Goal: Task Accomplishment & Management: Complete application form

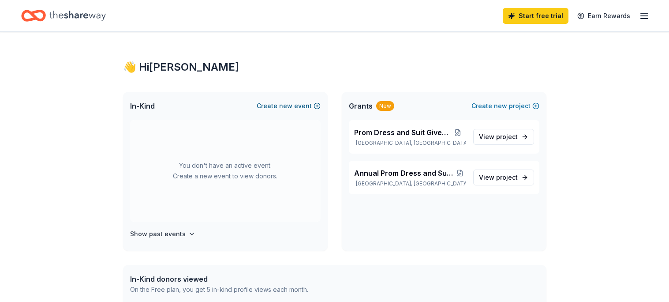
click at [292, 106] on span "new" at bounding box center [285, 106] width 13 height 11
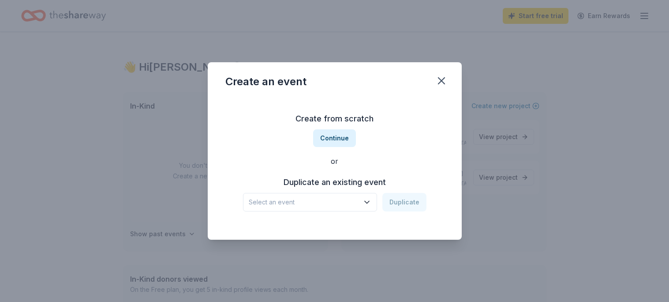
click at [368, 202] on icon "button" at bounding box center [366, 202] width 9 height 9
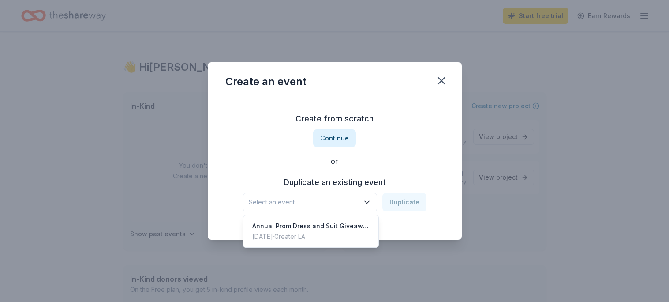
click at [315, 200] on span "Select an event" at bounding box center [304, 202] width 110 height 11
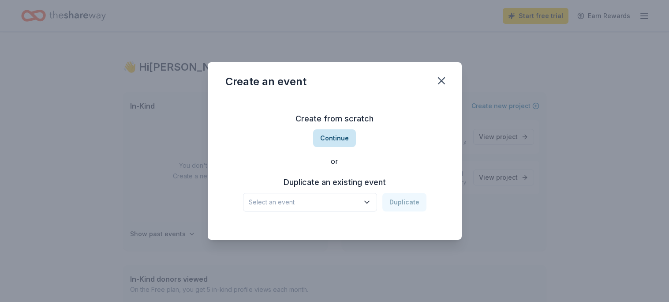
click at [338, 136] on button "Continue" at bounding box center [334, 138] width 43 height 18
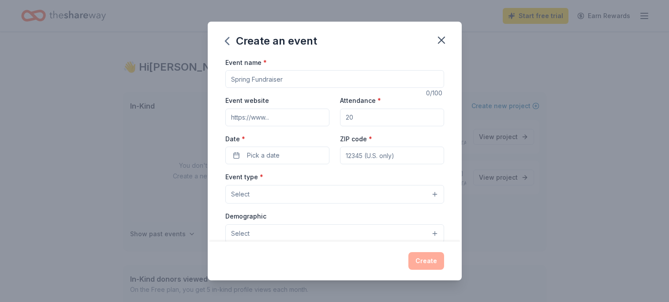
click at [236, 79] on input "Event name *" at bounding box center [334, 79] width 219 height 18
type input "P"
type input "26th Prom Dress and Suit GiveAway"
click at [239, 118] on input "Event website" at bounding box center [277, 117] width 104 height 18
type input "www.guidancetothefuture.org"
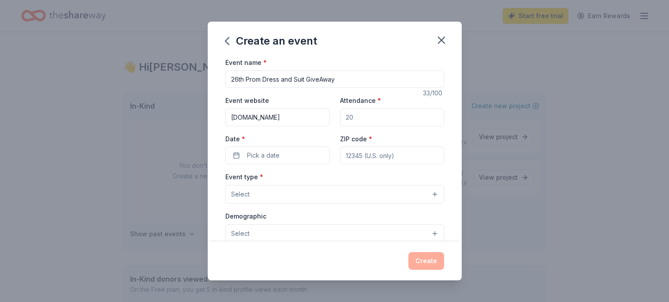
click at [360, 121] on input "Attendance *" at bounding box center [392, 117] width 104 height 18
type input "50"
click at [267, 158] on span "Pick a date" at bounding box center [263, 155] width 33 height 11
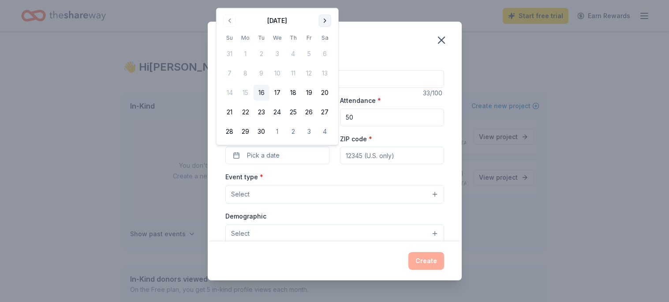
click at [328, 21] on button "Go to next month" at bounding box center [325, 21] width 12 height 12
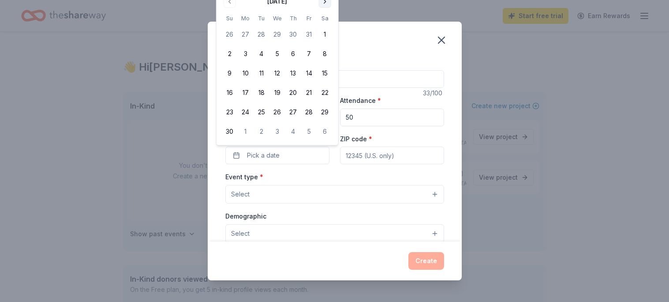
click at [328, 21] on th "Sa" at bounding box center [325, 18] width 16 height 9
click at [323, 4] on button "Go to next month" at bounding box center [325, 1] width 12 height 12
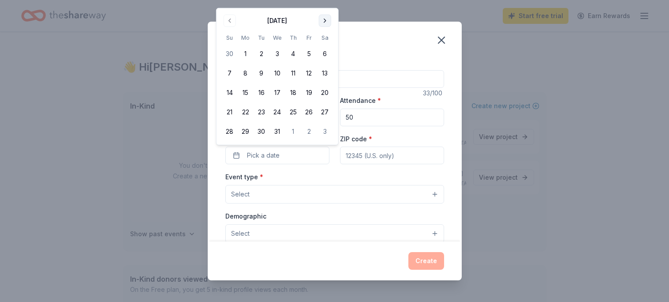
click at [324, 19] on button "Go to next month" at bounding box center [325, 21] width 12 height 12
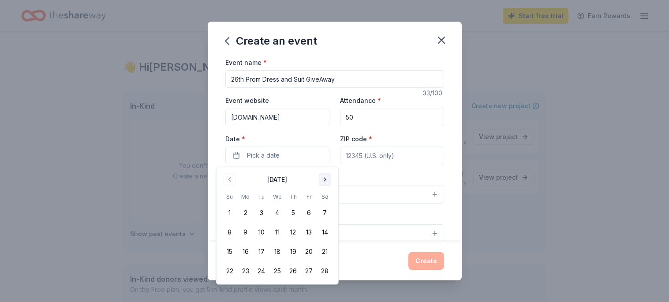
click at [324, 19] on div "Create an event Event name * 26th Prom Dress and Suit GiveAway 33 /100 Event we…" at bounding box center [334, 151] width 669 height 302
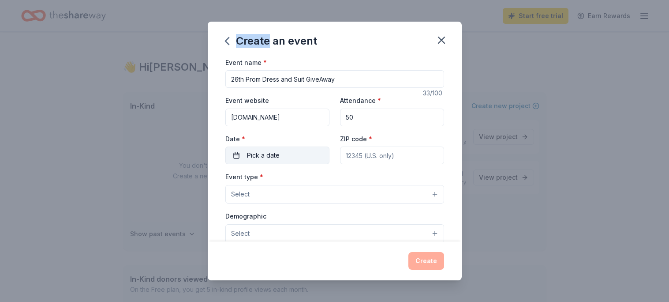
click at [265, 154] on span "Pick a date" at bounding box center [263, 155] width 33 height 11
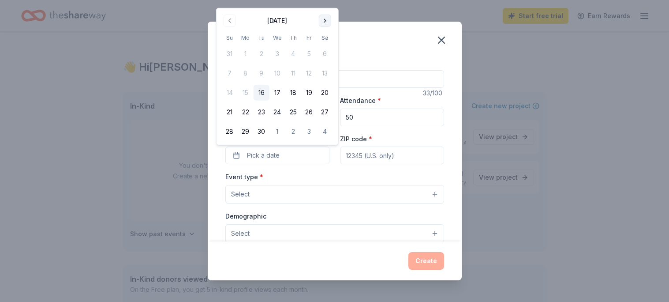
click at [324, 22] on button "Go to next month" at bounding box center [325, 21] width 12 height 12
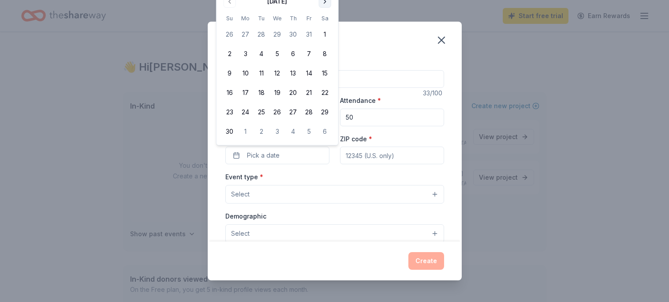
click at [324, 4] on button "Go to next month" at bounding box center [325, 1] width 12 height 12
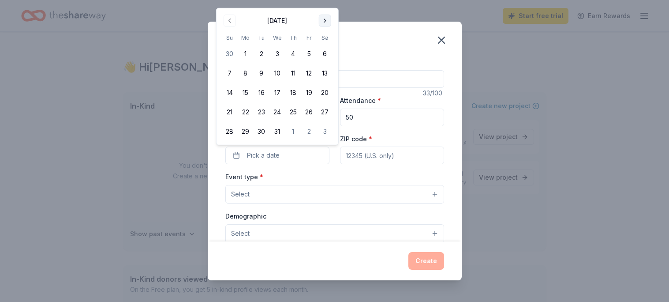
click at [323, 22] on button "Go to next month" at bounding box center [325, 21] width 12 height 12
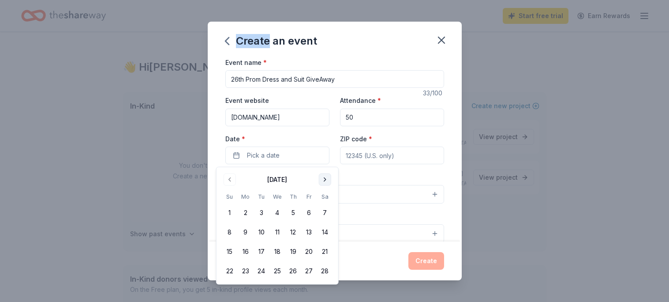
click at [323, 179] on button "Go to next month" at bounding box center [325, 179] width 12 height 12
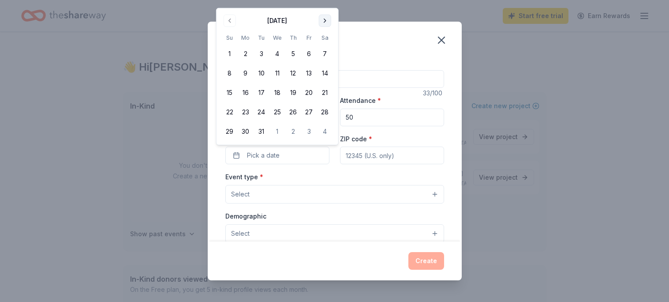
click at [325, 20] on button "Go to next month" at bounding box center [325, 21] width 12 height 12
click at [325, 93] on button "18" at bounding box center [325, 93] width 16 height 16
click at [354, 157] on input "ZIP code *" at bounding box center [392, 155] width 104 height 18
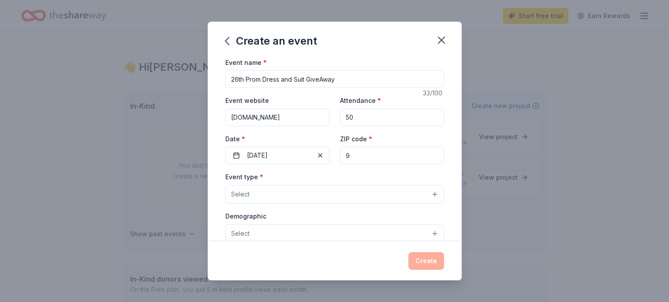
type input "91786"
click at [262, 193] on button "Select" at bounding box center [334, 194] width 219 height 19
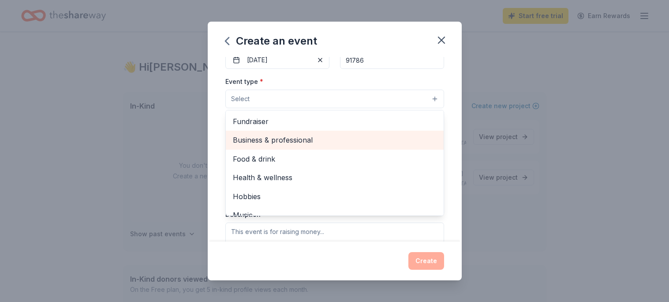
click at [295, 143] on span "Business & professional" at bounding box center [335, 139] width 204 height 11
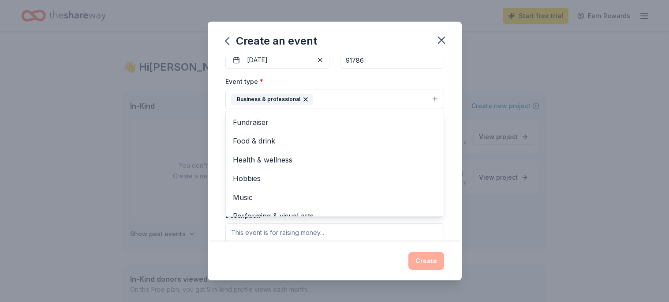
click at [480, 146] on div "Create an event Event name * 26th Prom Dress and Suit GiveAway 33 /100 Event we…" at bounding box center [334, 151] width 669 height 302
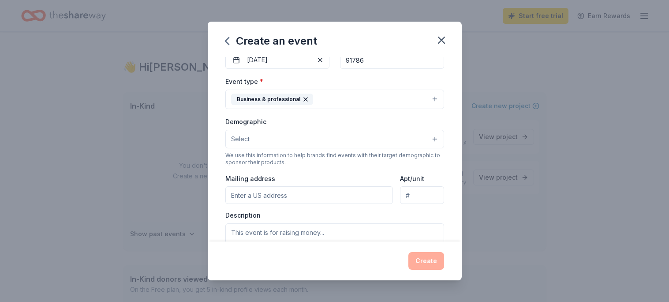
click at [432, 138] on button "Select" at bounding box center [334, 139] width 219 height 19
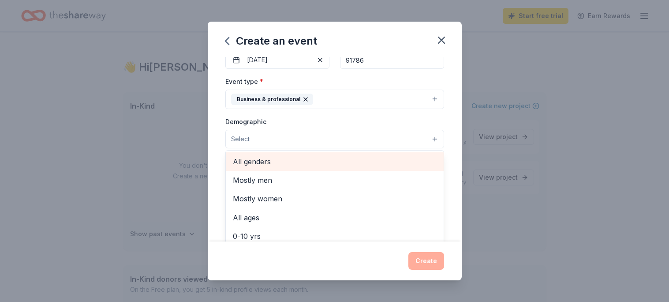
click at [269, 162] on span "All genders" at bounding box center [335, 161] width 204 height 11
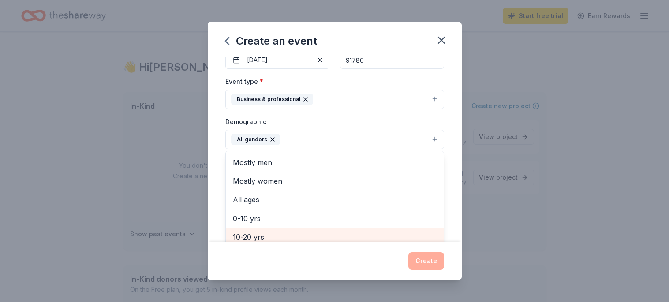
click at [262, 237] on span "10-20 yrs" at bounding box center [335, 236] width 204 height 11
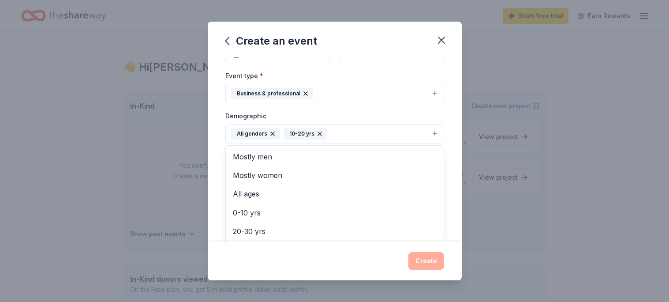
click at [434, 93] on div "Event type * Business & professional Demographic All genders 10-20 yrs Mostly m…" at bounding box center [334, 163] width 219 height 187
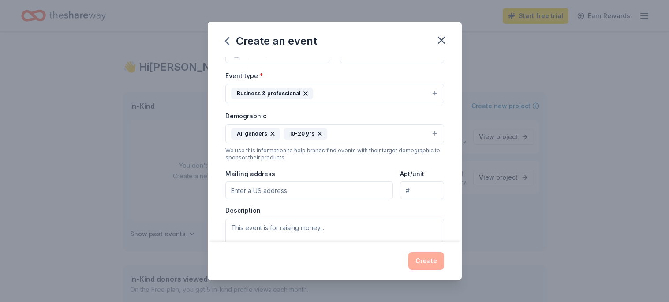
click at [436, 94] on button "Business & professional" at bounding box center [334, 93] width 219 height 19
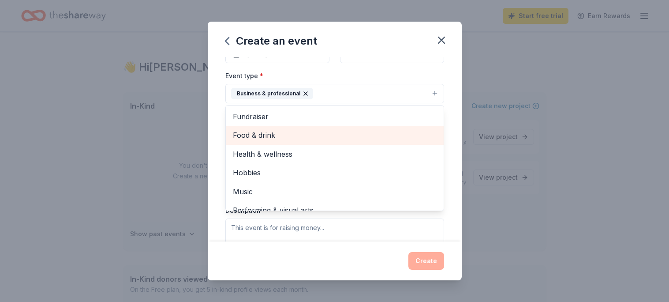
click at [294, 133] on span "Food & drink" at bounding box center [335, 134] width 204 height 11
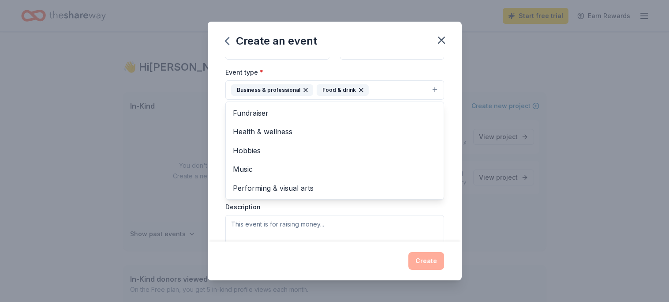
scroll to position [104, 0]
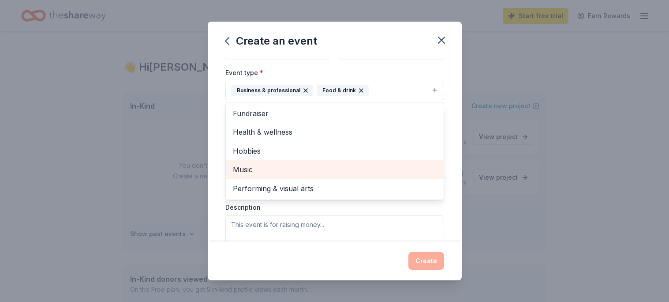
click at [253, 171] on span "Music" at bounding box center [335, 169] width 204 height 11
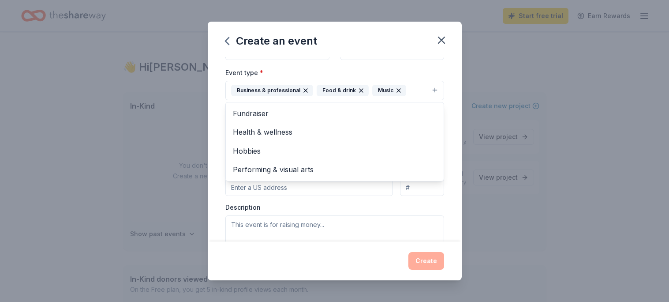
click at [548, 115] on div "Create an event Event name * 26th Prom Dress and Suit GiveAway 33 /100 Event we…" at bounding box center [334, 151] width 669 height 302
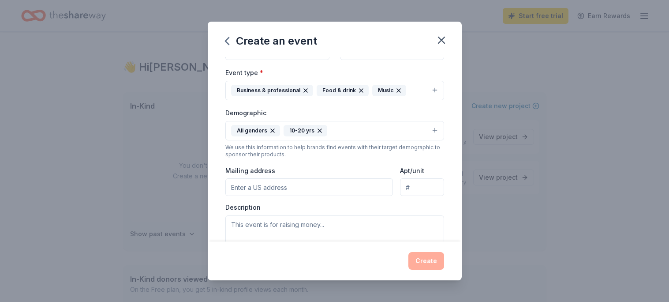
click at [421, 259] on div "Create" at bounding box center [334, 261] width 219 height 18
click at [248, 232] on textarea at bounding box center [334, 235] width 219 height 40
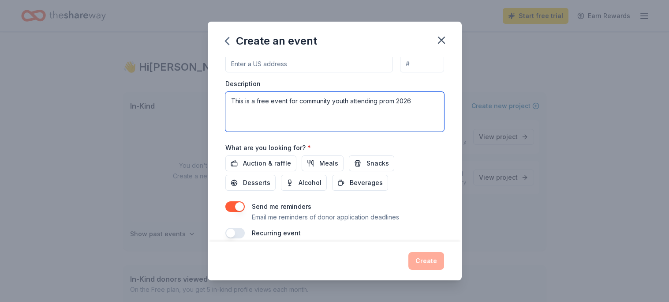
scroll to position [240, 0]
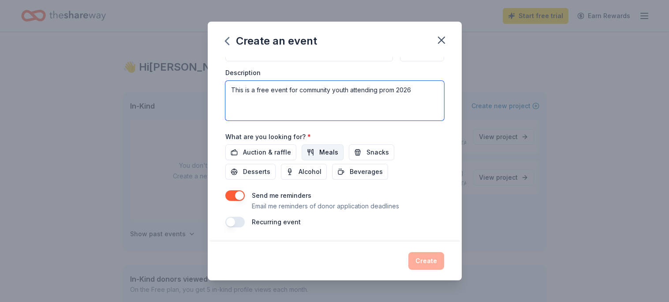
type textarea "This is a free event for community youth attending prom 2026"
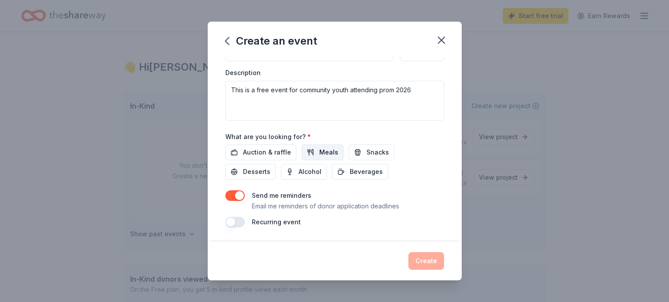
click at [312, 154] on button "Meals" at bounding box center [323, 152] width 42 height 16
click at [355, 153] on button "Snacks" at bounding box center [371, 152] width 45 height 16
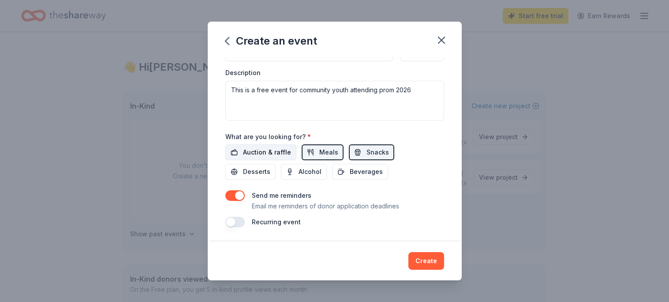
click at [270, 153] on span "Auction & raffle" at bounding box center [267, 152] width 48 height 11
click at [350, 174] on span "Beverages" at bounding box center [366, 171] width 33 height 11
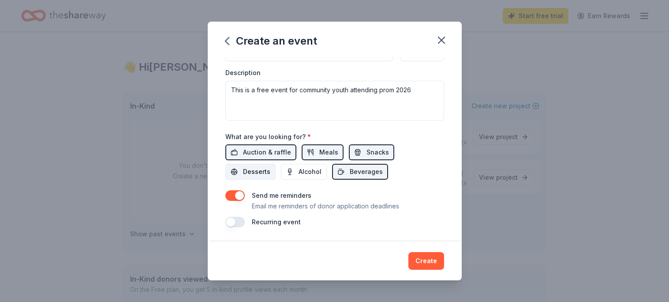
click at [270, 166] on span "Desserts" at bounding box center [256, 171] width 27 height 11
click at [238, 223] on button "button" at bounding box center [234, 221] width 19 height 11
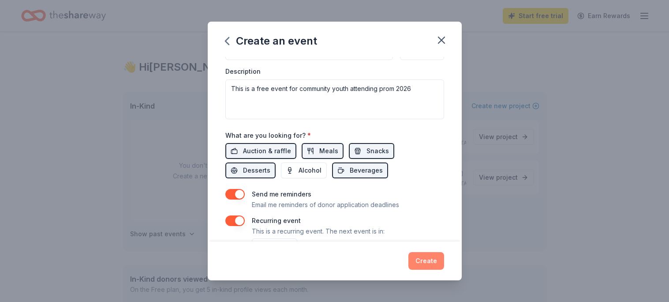
click at [428, 263] on button "Create" at bounding box center [426, 261] width 36 height 18
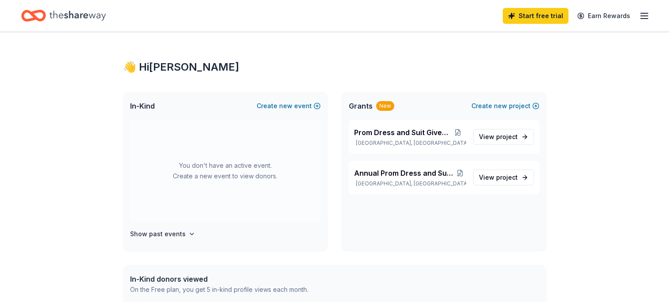
scroll to position [0, 0]
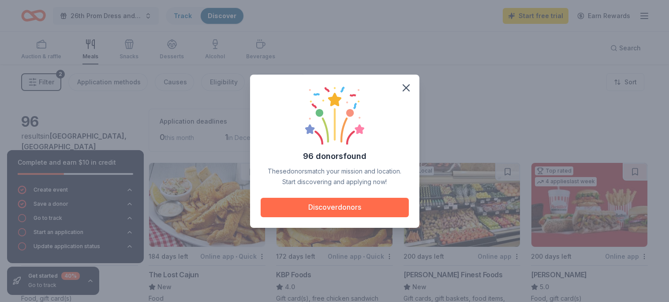
click at [321, 207] on button "Discover donors" at bounding box center [335, 207] width 148 height 19
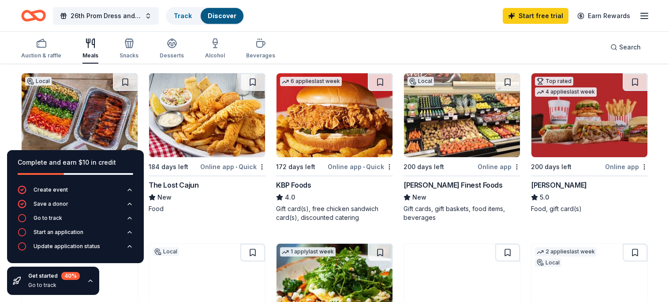
scroll to position [88, 0]
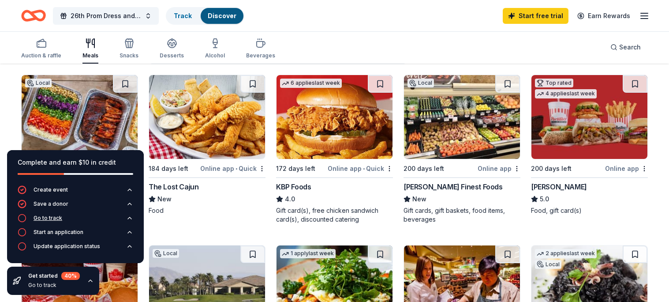
click at [23, 219] on icon "button" at bounding box center [22, 217] width 9 height 9
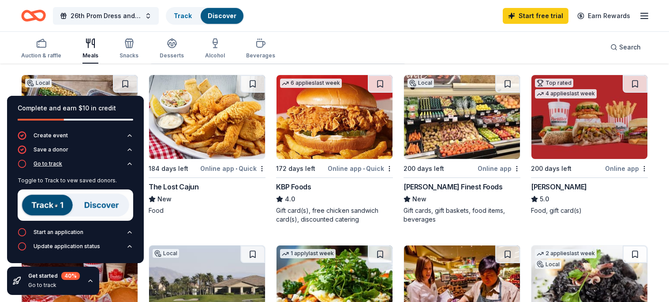
click at [21, 161] on icon "button" at bounding box center [22, 163] width 9 height 9
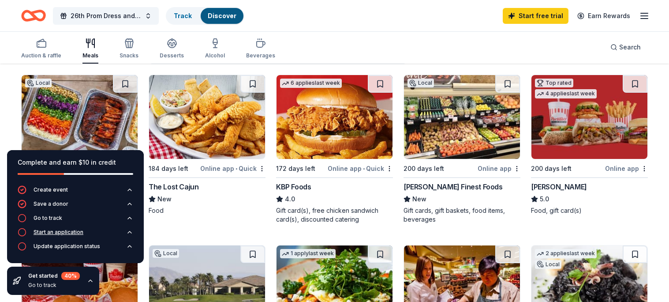
click at [22, 233] on icon "button" at bounding box center [22, 231] width 9 height 9
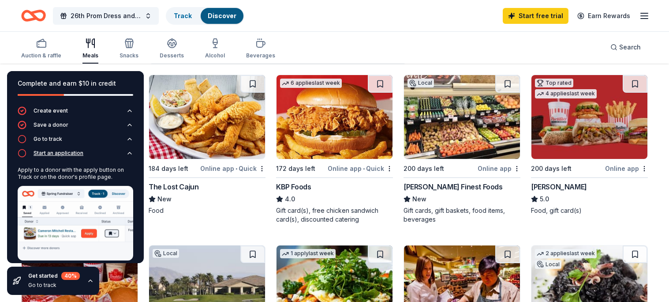
click at [132, 153] on icon "button" at bounding box center [129, 152] width 7 height 7
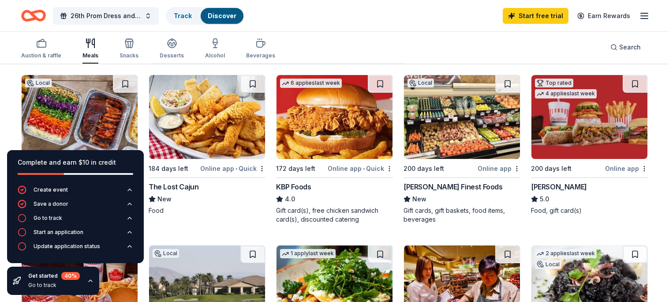
click at [198, 214] on div "Food" at bounding box center [207, 210] width 117 height 9
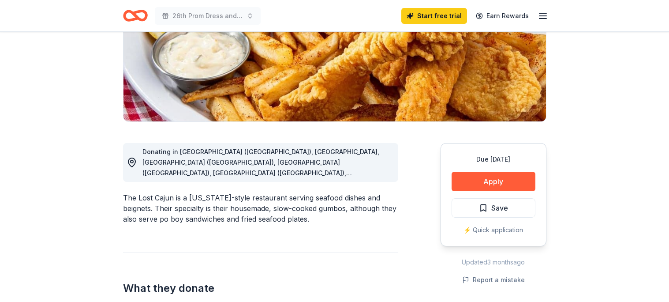
scroll to position [145, 0]
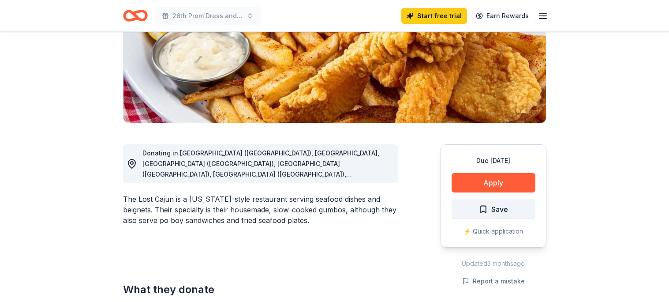
click at [482, 210] on span "Save" at bounding box center [493, 208] width 29 height 11
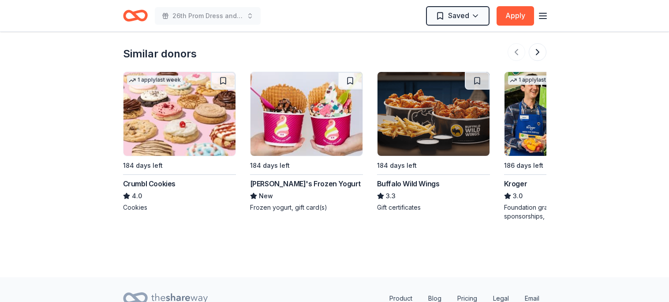
scroll to position [801, 0]
click at [411, 178] on div "Buffalo Wild Wings" at bounding box center [408, 183] width 63 height 11
click at [308, 145] on div "184 days left Menchie's Frozen Yogurt New Frozen yogurt, gift card(s)" at bounding box center [306, 141] width 113 height 140
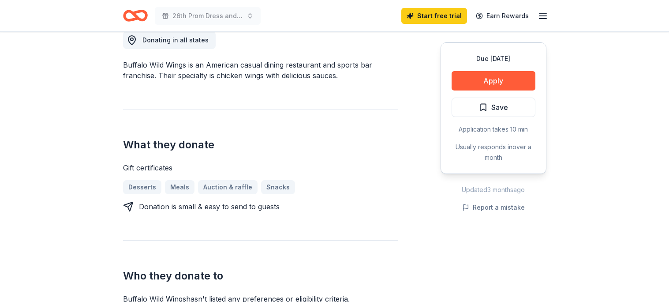
scroll to position [258, 0]
click at [183, 187] on link "Meals" at bounding box center [183, 186] width 37 height 14
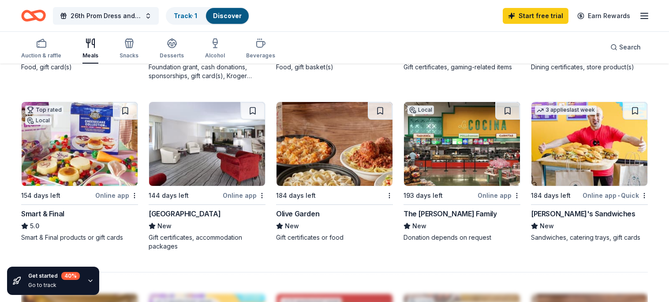
scroll to position [557, 0]
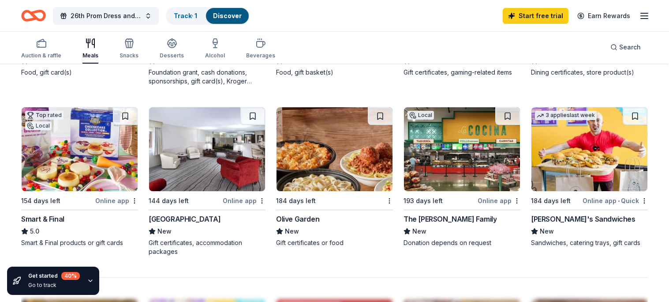
click at [559, 219] on div "Ike's Sandwiches" at bounding box center [583, 218] width 104 height 11
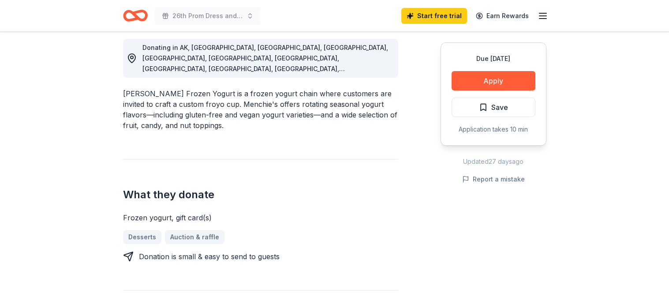
scroll to position [262, 0]
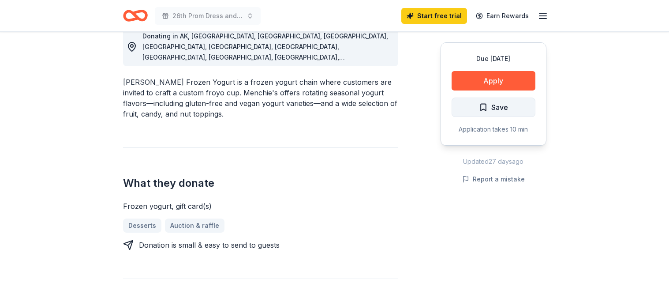
click at [485, 105] on span "Save" at bounding box center [493, 106] width 29 height 11
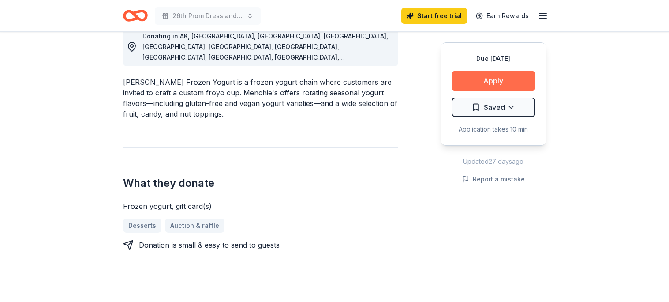
click at [486, 87] on button "Apply" at bounding box center [493, 80] width 84 height 19
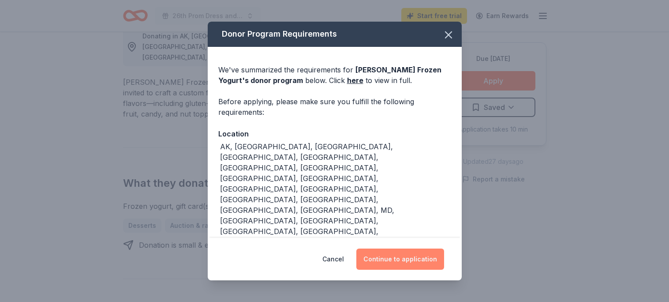
click at [396, 256] on button "Continue to application" at bounding box center [400, 258] width 88 height 21
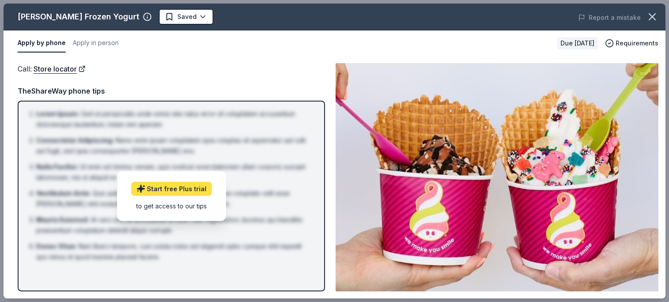
click at [158, 190] on link "Start free Plus trial" at bounding box center [171, 188] width 81 height 14
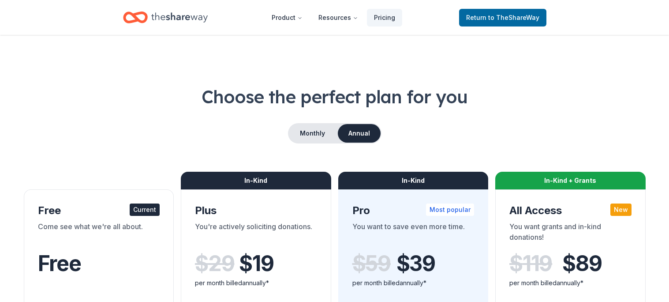
click at [614, 228] on div "You want grants and in-kind donations!" at bounding box center [570, 233] width 122 height 25
click at [155, 17] on icon "Home" at bounding box center [179, 17] width 56 height 18
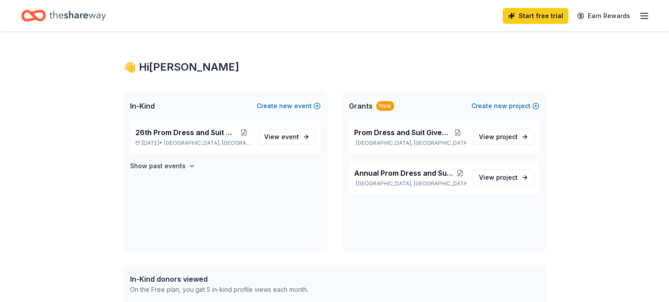
click at [639, 15] on icon "button" at bounding box center [644, 16] width 11 height 11
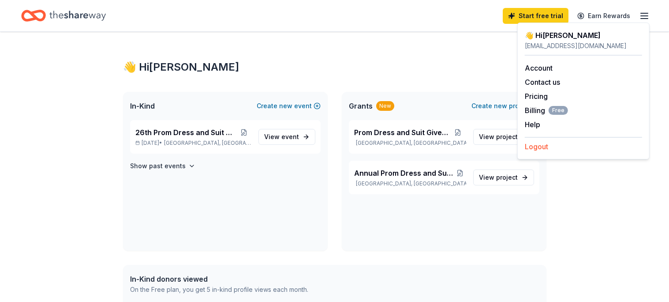
click at [537, 149] on button "Logout" at bounding box center [536, 146] width 23 height 11
